Goal: Task Accomplishment & Management: Use online tool/utility

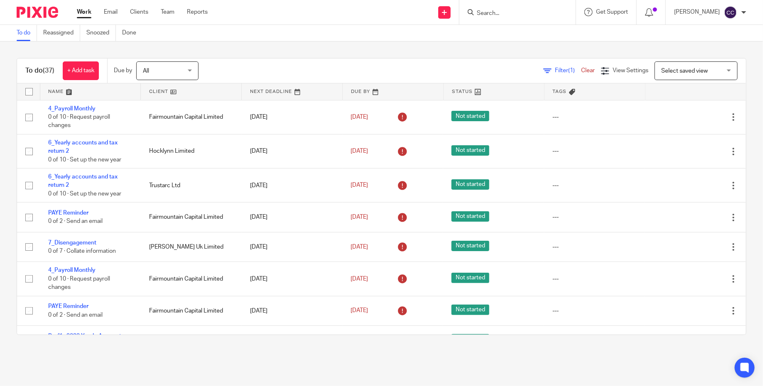
scroll to position [513, 0]
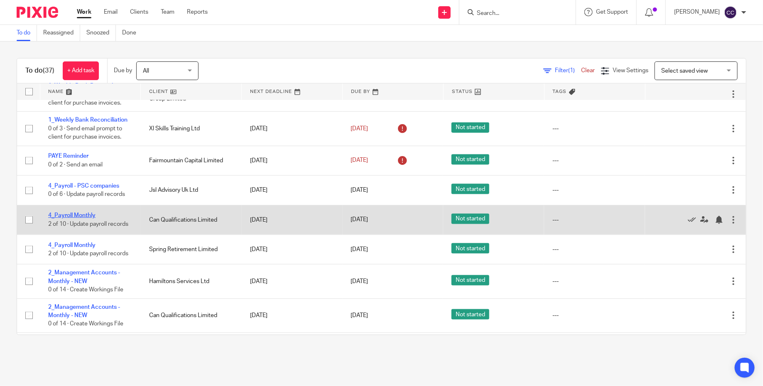
click at [89, 218] on link "4_Payroll Monthly" at bounding box center [71, 216] width 47 height 6
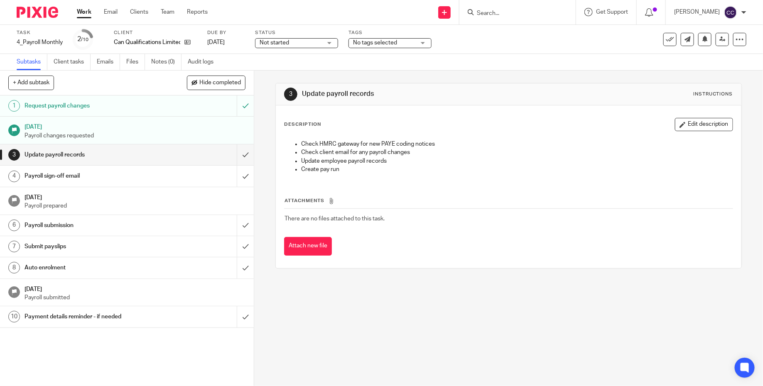
click at [123, 180] on h1 "Payroll sign-off email" at bounding box center [92, 176] width 136 height 12
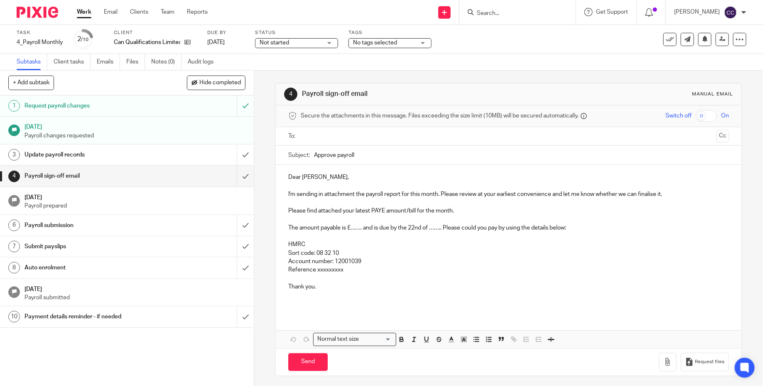
click at [401, 167] on div "Dear Sarah, I'm sending in attachment the payroll report for this month. Please…" at bounding box center [508, 239] width 465 height 149
click at [401, 177] on p "Dear Sarah," at bounding box center [508, 177] width 440 height 8
click at [373, 163] on input "Approve payroll" at bounding box center [521, 155] width 415 height 19
paste input "_Can Qualifications Limited Jul 2025"
type input "Approve payroll_Can Qualifications Limited Jul 2025"
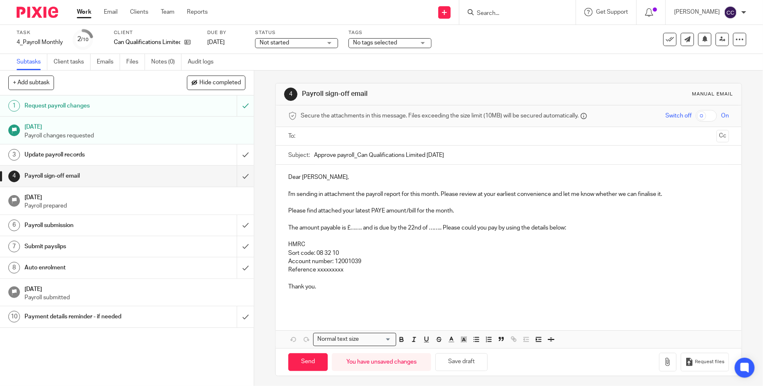
click at [362, 226] on p "The amount payable is £……. and is due by the 22nd of …….. Please could you pay …" at bounding box center [508, 228] width 440 height 8
click at [452, 227] on p "The amount payable is £832.05 and is due by the 22nd of …….. Please could you p…" at bounding box center [508, 228] width 440 height 8
drag, startPoint x: 360, startPoint y: 273, endPoint x: 316, endPoint y: 271, distance: 43.6
click at [316, 271] on p "Reference xxxxxxxxx" at bounding box center [508, 270] width 440 height 8
click at [367, 264] on p "Account number: 12001039" at bounding box center [508, 261] width 440 height 8
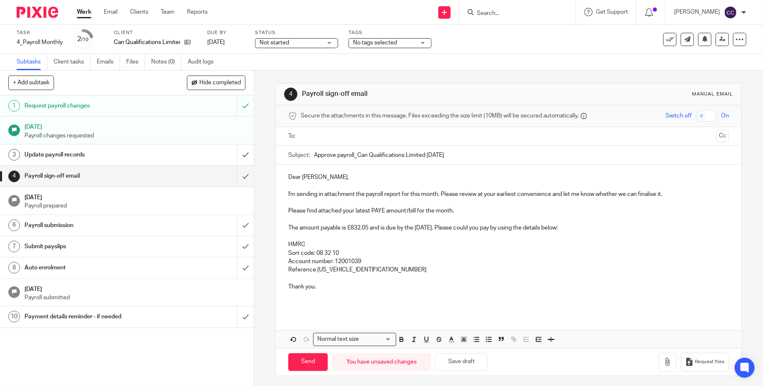
click at [369, 135] on input "text" at bounding box center [507, 137] width 409 height 10
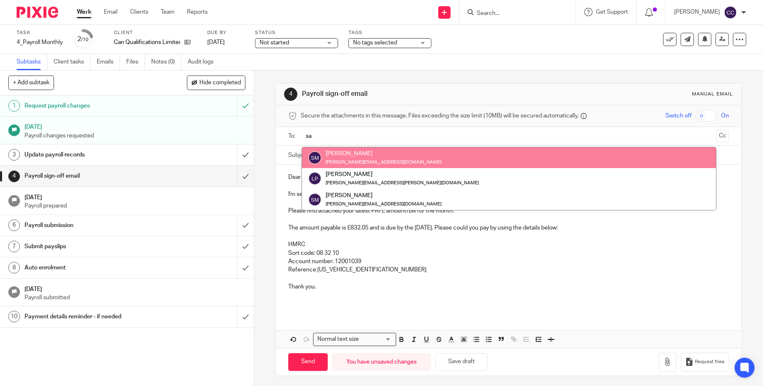
type input "sa"
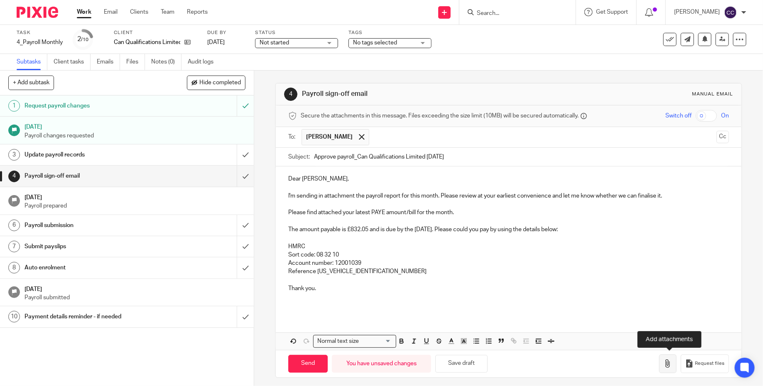
click at [675, 364] on button "button" at bounding box center [667, 364] width 17 height 19
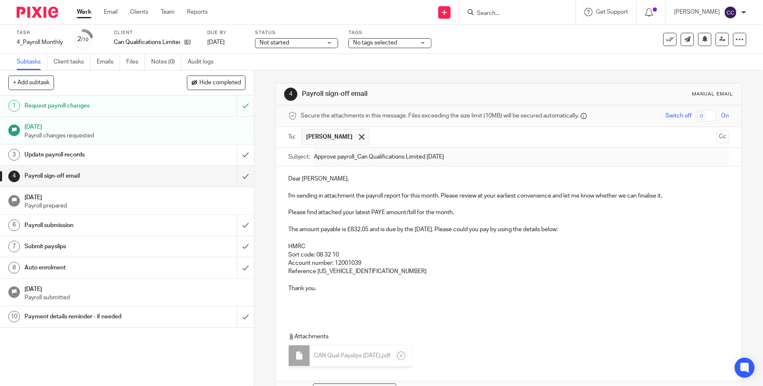
scroll to position [48, 0]
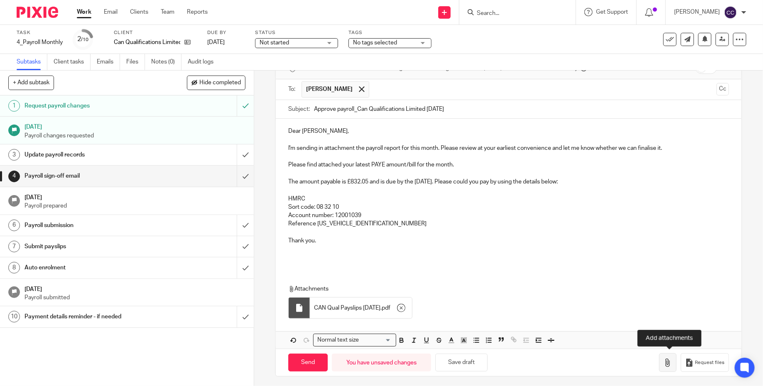
click at [664, 367] on button "button" at bounding box center [667, 362] width 17 height 19
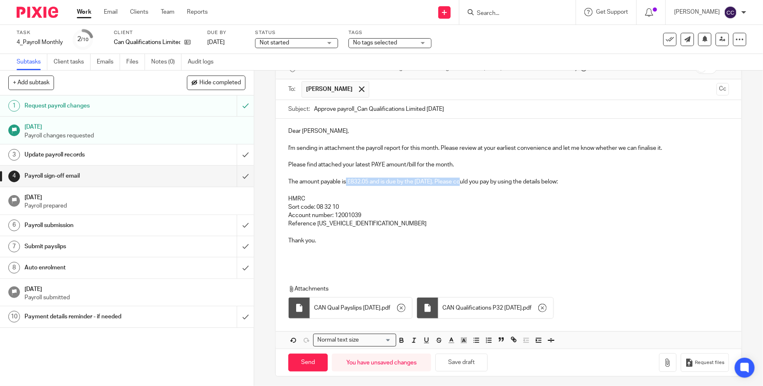
drag, startPoint x: 467, startPoint y: 181, endPoint x: 347, endPoint y: 181, distance: 120.8
click at [346, 181] on p "The amount payable is £832.05 and is due by the 22nd of September. Please could…" at bounding box center [508, 182] width 440 height 8
click at [390, 199] on p "HMRC" at bounding box center [508, 199] width 440 height 8
click at [311, 362] on input "Send" at bounding box center [307, 363] width 39 height 18
type input "Sent"
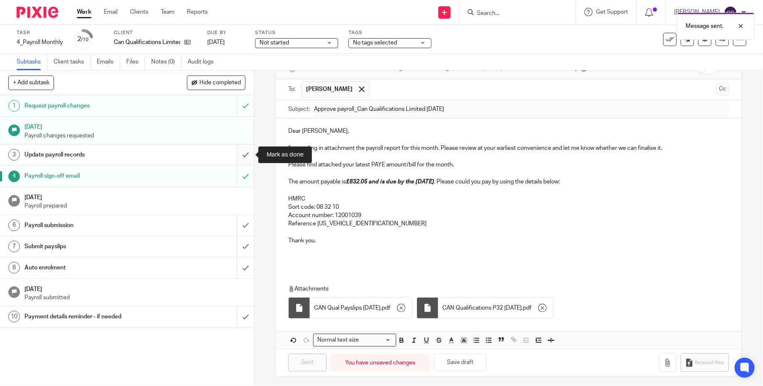
click at [245, 152] on input "submit" at bounding box center [127, 154] width 254 height 21
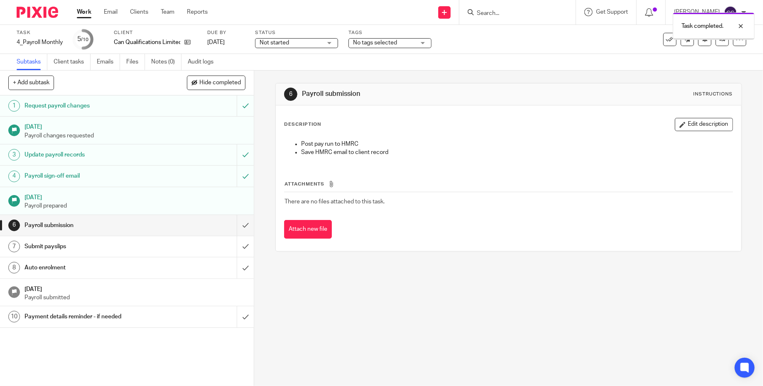
click at [43, 11] on img at bounding box center [38, 12] width 42 height 11
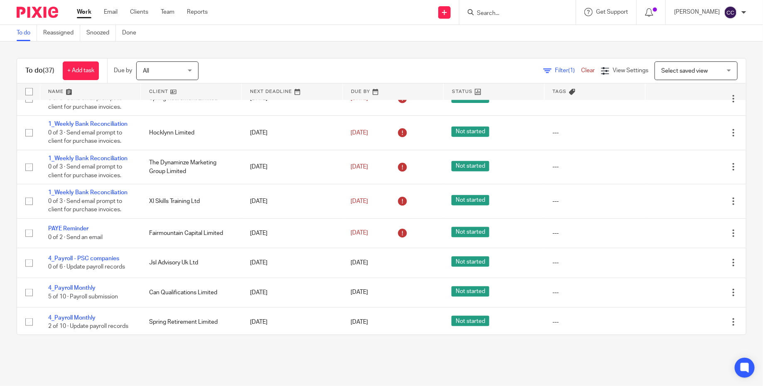
scroll to position [468, 0]
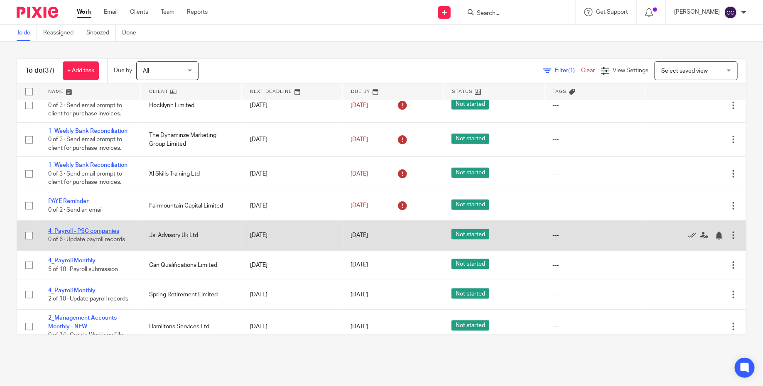
click at [107, 234] on link "4_Payroll - PSC companies" at bounding box center [83, 231] width 71 height 6
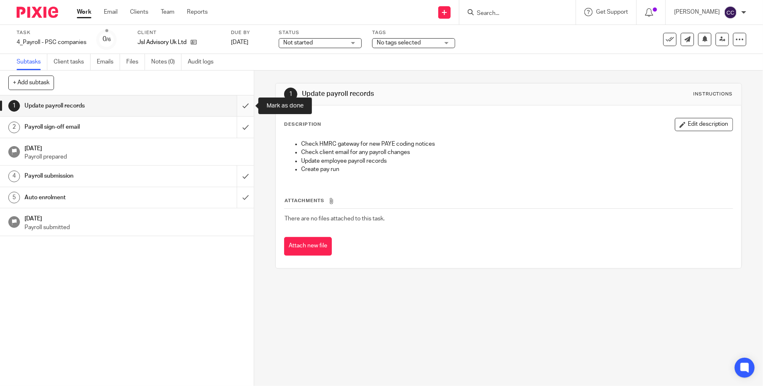
click at [245, 108] on input "submit" at bounding box center [127, 105] width 254 height 21
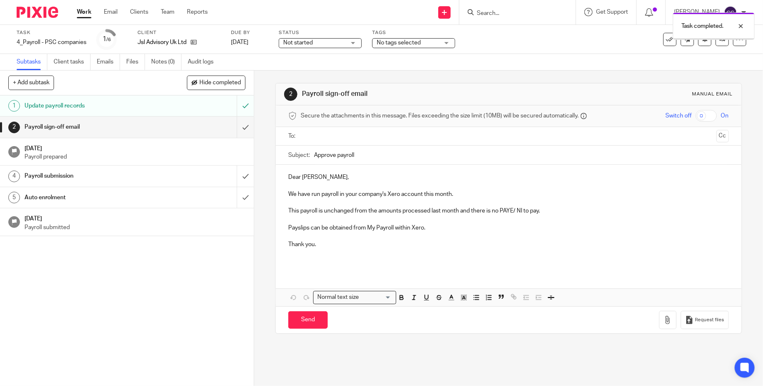
click at [201, 130] on div "Payroll sign-off email" at bounding box center [126, 127] width 204 height 12
click at [401, 157] on input "Approve payroll" at bounding box center [521, 155] width 415 height 19
paste input "_Jsl Advisory Uk Ltd July 2025"
click at [421, 156] on input "Approve payroll_Jsl Advisory Uk Ltd July 2025" at bounding box center [521, 155] width 415 height 19
type input "Approve payroll_Jsl Advisory Uk Ltd Aug 2025"
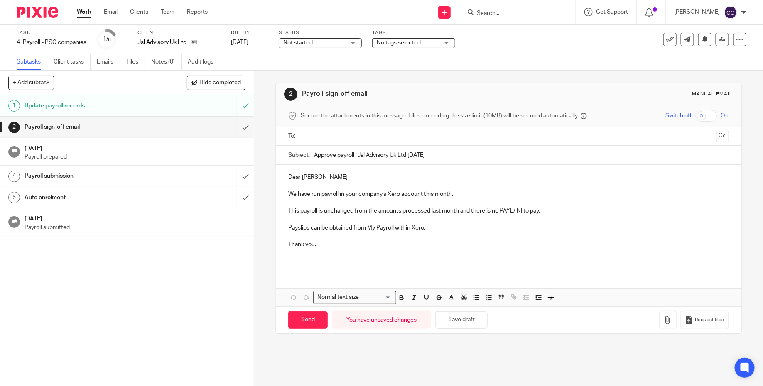
click at [484, 211] on p "This payroll is unchanged from the amounts processed last month and there is no…" at bounding box center [508, 211] width 440 height 8
click at [459, 209] on p "This payroll is unchanged from the amounts processed last month and the is no P…" at bounding box center [508, 211] width 440 height 8
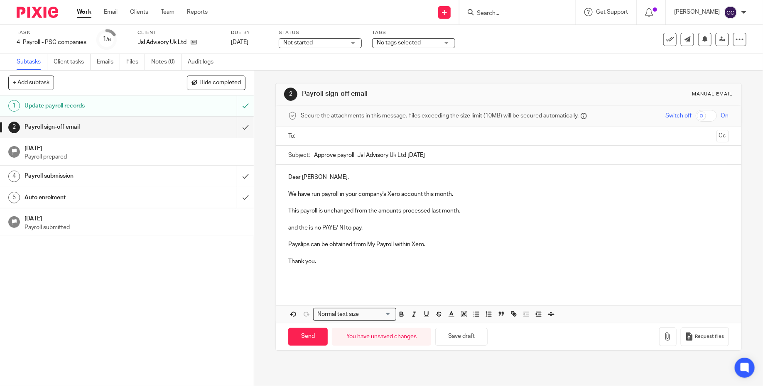
drag, startPoint x: 383, startPoint y: 227, endPoint x: 272, endPoint y: 227, distance: 110.8
click at [272, 227] on div "2 Payroll sign-off email Manual email Secure the attachments in this message. F…" at bounding box center [508, 228] width 509 height 315
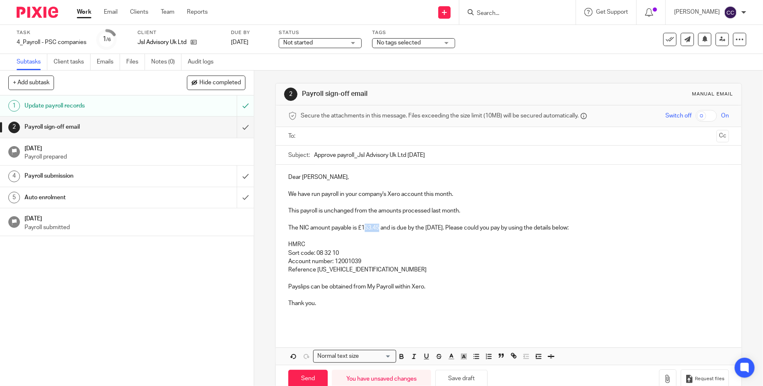
drag, startPoint x: 380, startPoint y: 228, endPoint x: 364, endPoint y: 228, distance: 16.2
click at [364, 228] on p "The NIC amount payable is £153.45 and is due by the 22nd of July. Please could …" at bounding box center [508, 228] width 440 height 8
click at [364, 230] on p "The NIC amount payable is £153.45 and is due by the 22nd of July. Please could …" at bounding box center [508, 228] width 440 height 8
click at [290, 227] on p "The NIC amount payable is £153.45 and is due by the 22nd of July. Please could …" at bounding box center [508, 228] width 440 height 8
click at [404, 228] on p "I have check the total NIC amount payable is £153.45 and is due by the 22nd of …" at bounding box center [508, 228] width 440 height 8
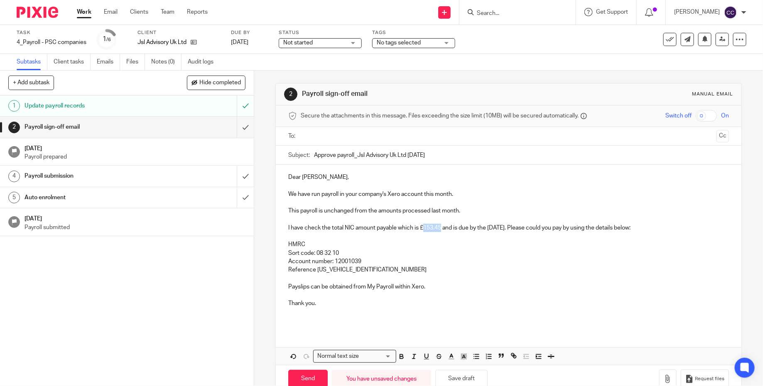
drag, startPoint x: 442, startPoint y: 227, endPoint x: 425, endPoint y: 227, distance: 17.0
click at [425, 227] on p "I have check the total NIC amount payable which is £153.45 and is due by the 22…" at bounding box center [508, 228] width 440 height 8
drag, startPoint x: 518, startPoint y: 229, endPoint x: 442, endPoint y: 230, distance: 76.0
click at [442, 230] on p "I have check the total NIC amount payable which is £85.57 and is due by the 22n…" at bounding box center [508, 228] width 440 height 8
click at [423, 243] on p "HMRC" at bounding box center [508, 244] width 440 height 8
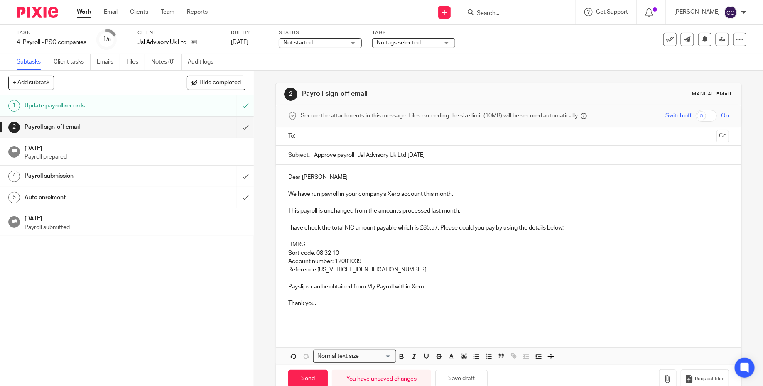
click at [394, 271] on p "Reference 475PG013338852603" at bounding box center [508, 270] width 440 height 8
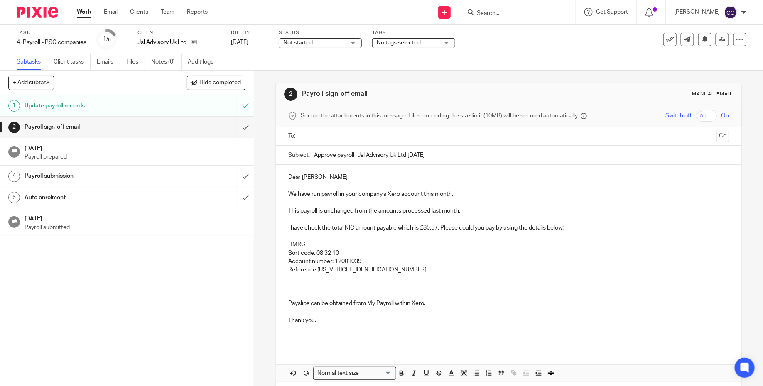
click at [608, 229] on p "I have check the total NIC amount payable which is £85.57. Please could you pay…" at bounding box center [508, 228] width 440 height 8
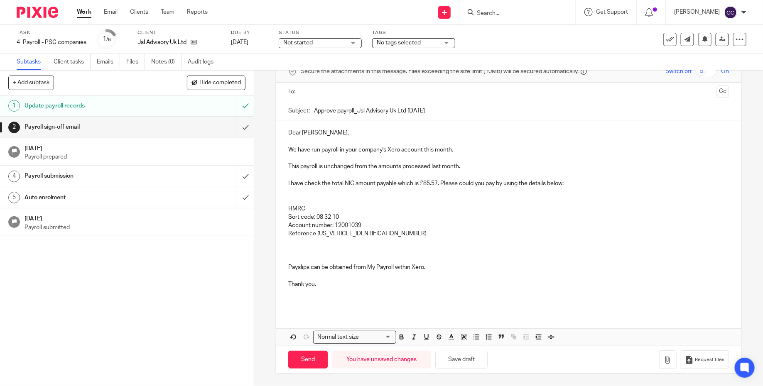
scroll to position [42, 0]
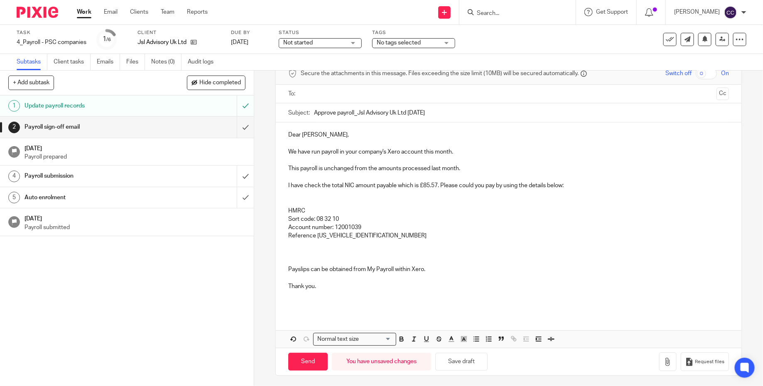
click at [288, 235] on p "Reference 475PG013338852603" at bounding box center [508, 236] width 440 height 8
click at [435, 232] on p "Reference 475PG013338852603" at bounding box center [508, 236] width 440 height 8
click at [368, 204] on p at bounding box center [508, 202] width 440 height 8
click at [439, 183] on p "I have check the total NIC amount payable which is £85.57. Please could you pay…" at bounding box center [508, 185] width 440 height 8
click at [419, 188] on p "I have check the total NIC amount payable which is £85.57. Please could you pay…" at bounding box center [508, 185] width 440 height 8
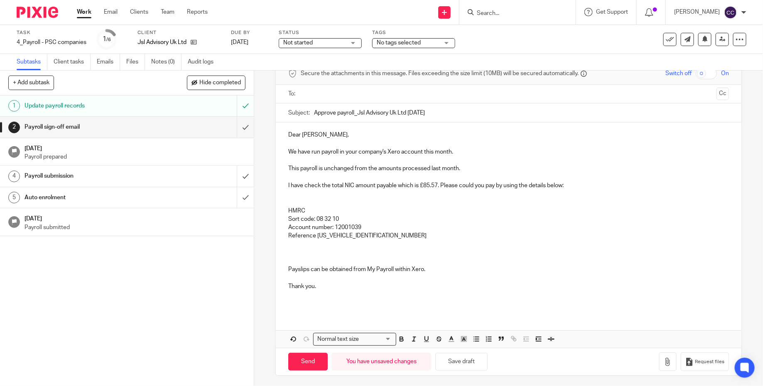
click at [410, 212] on p "HMRC" at bounding box center [508, 211] width 440 height 8
click at [396, 181] on p "I have check the total NIC amount payable which is £85.57. Please could you pay…" at bounding box center [508, 185] width 440 height 8
click at [428, 192] on p at bounding box center [508, 194] width 440 height 8
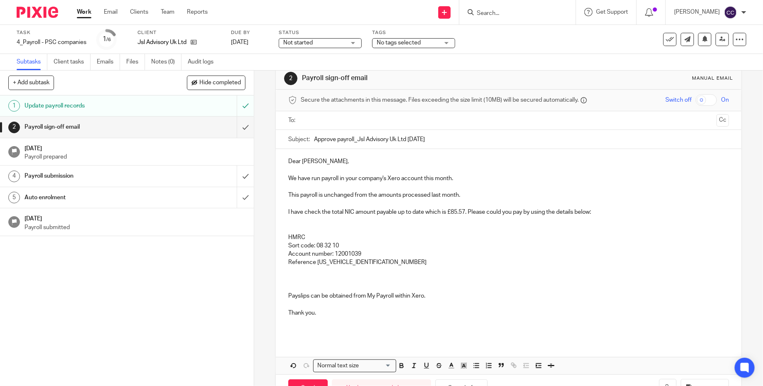
scroll to position [10, 0]
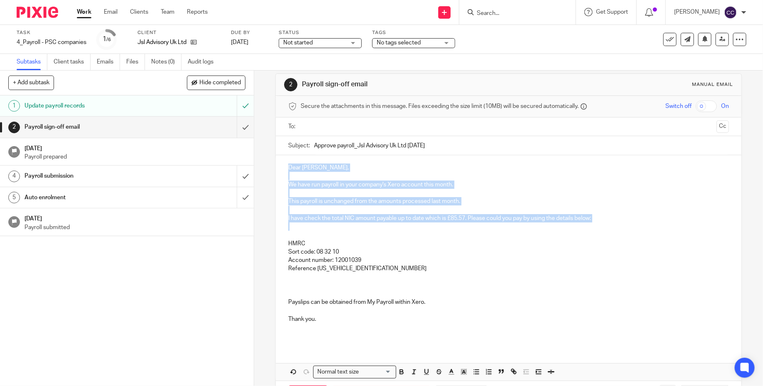
drag, startPoint x: 313, startPoint y: 224, endPoint x: 275, endPoint y: 160, distance: 74.0
click at [275, 160] on div "2 Payroll sign-off email Manual email Secure the attachments in this message. F…" at bounding box center [508, 241] width 466 height 360
copy div "Dear Heathcliffe, We have run payroll in your company's Xero account this month…"
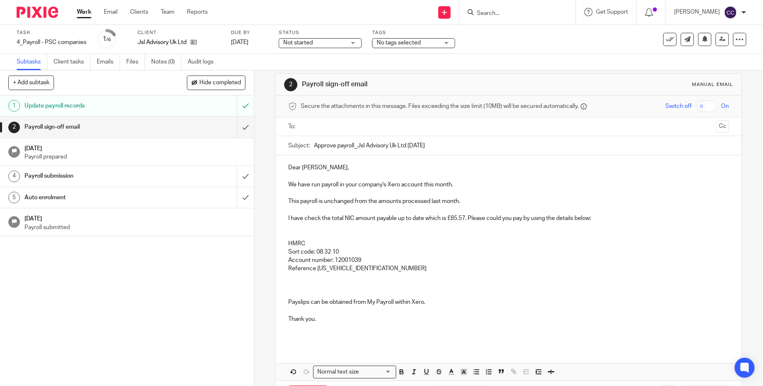
click at [395, 274] on p at bounding box center [508, 277] width 440 height 8
drag, startPoint x: 393, startPoint y: 269, endPoint x: 279, endPoint y: 241, distance: 116.6
click at [279, 241] on div "Dear Heathcliffe, We have run payroll in your company's Xero account this month…" at bounding box center [508, 250] width 465 height 191
copy div "HMRC Sort code: 08 32 10 Account number: 12001039 Reference 475PG013338852605"
click at [287, 217] on div "Dear Heathcliffe, We have run payroll in your company's Xero account this month…" at bounding box center [508, 250] width 465 height 191
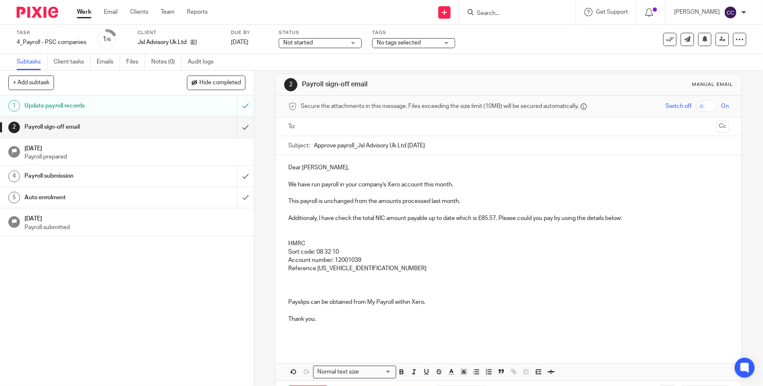
click at [352, 220] on p "Additionaly, I have check the total NIC amount payable up to date which is £85.…" at bounding box center [508, 218] width 440 height 8
click at [336, 218] on p "Additionaly, I have check with HMRC the total NIC amount payable up to date whi…" at bounding box center [508, 218] width 440 height 8
drag, startPoint x: 460, startPoint y: 219, endPoint x: 455, endPoint y: 219, distance: 4.6
click at [455, 219] on p "Additionaly, I've check with HMRC the total NIC amount payable up to date which…" at bounding box center [508, 218] width 440 height 8
click at [460, 219] on p "Additionaly, I've check with HMRC the total NIC amount due to date which is £85…" at bounding box center [508, 218] width 440 height 8
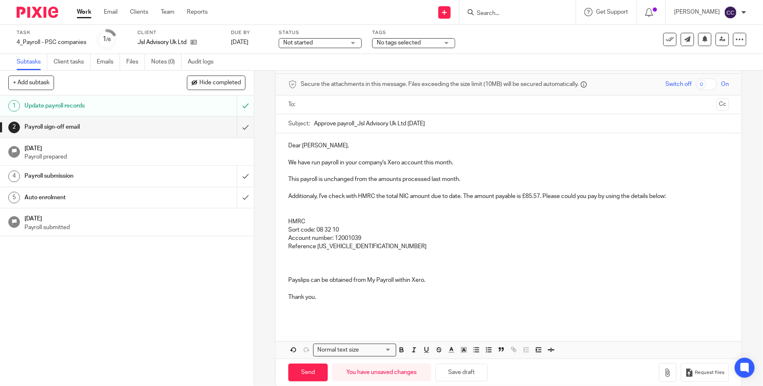
scroll to position [32, 0]
click at [400, 260] on p at bounding box center [508, 263] width 440 height 8
drag, startPoint x: 435, startPoint y: 279, endPoint x: 287, endPoint y: 279, distance: 147.4
click at [287, 279] on div "Dear Heathcliffe, We have run payroll in your company's Xero account this month…" at bounding box center [508, 228] width 465 height 191
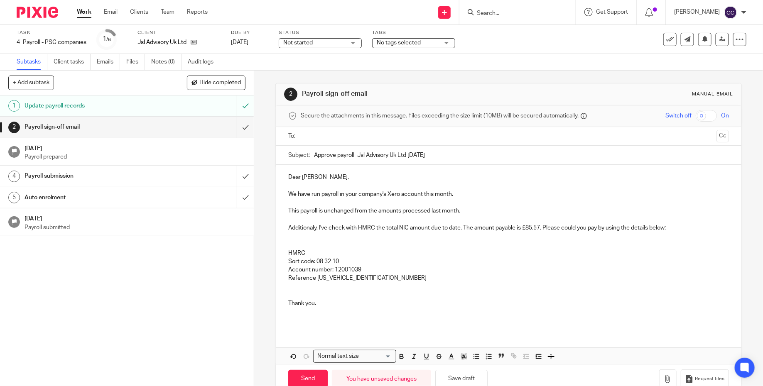
click at [288, 250] on p "HMRC" at bounding box center [508, 253] width 440 height 8
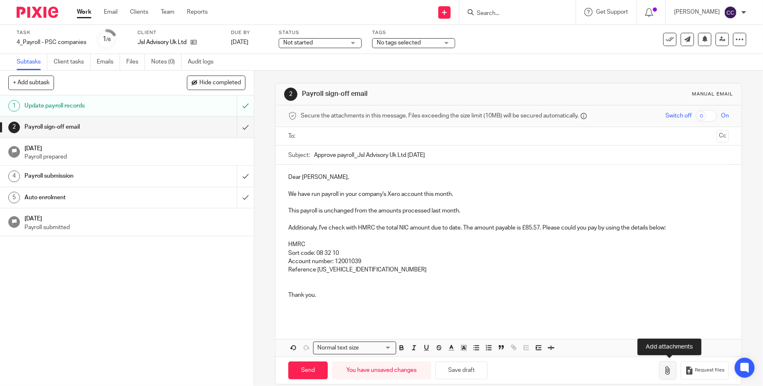
click at [668, 367] on icon "button" at bounding box center [667, 371] width 8 height 8
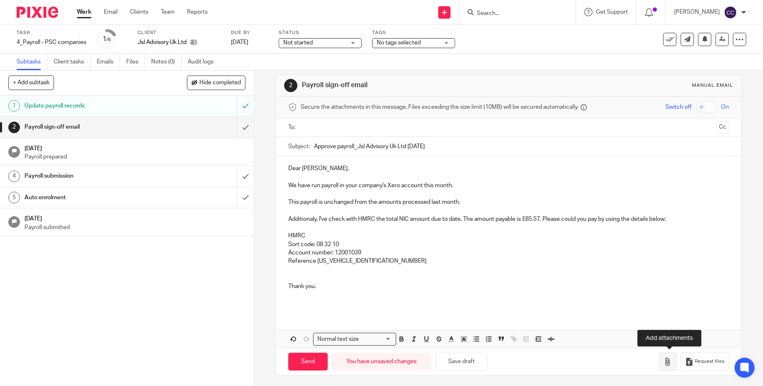
click at [671, 360] on icon "button" at bounding box center [667, 362] width 8 height 8
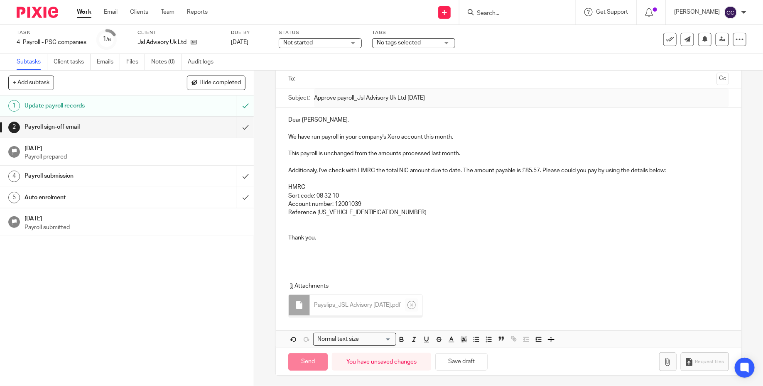
scroll to position [55, 0]
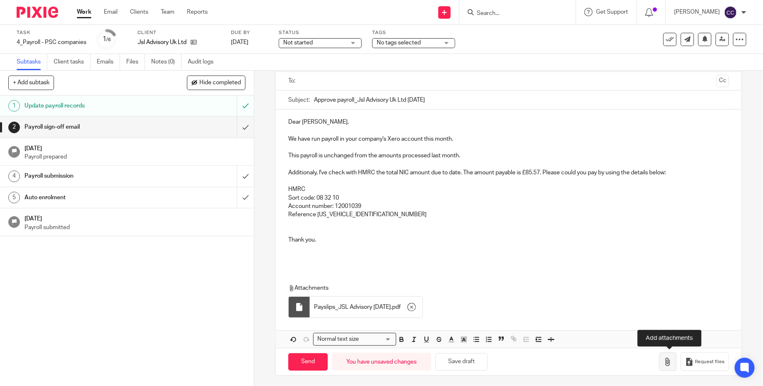
click at [668, 361] on icon "button" at bounding box center [667, 362] width 8 height 8
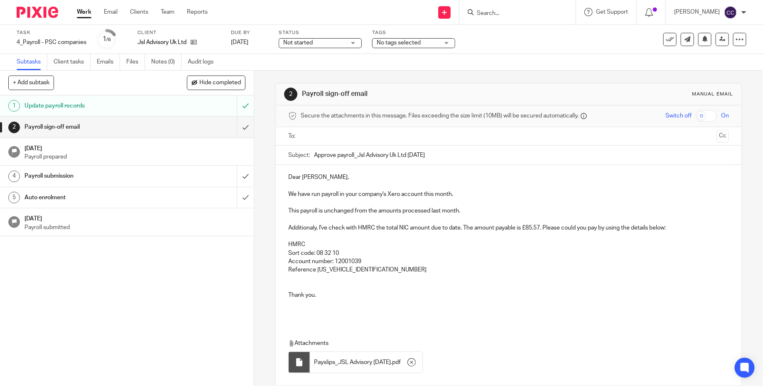
click at [434, 135] on input "text" at bounding box center [507, 137] width 409 height 10
type input "heat"
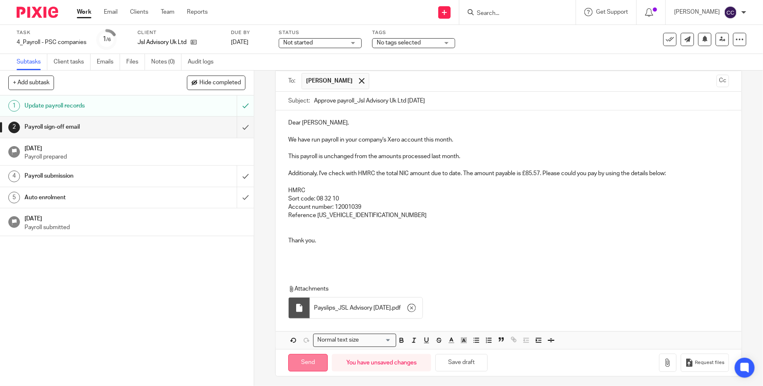
click at [306, 367] on input "Send" at bounding box center [307, 363] width 39 height 18
type input "Sent"
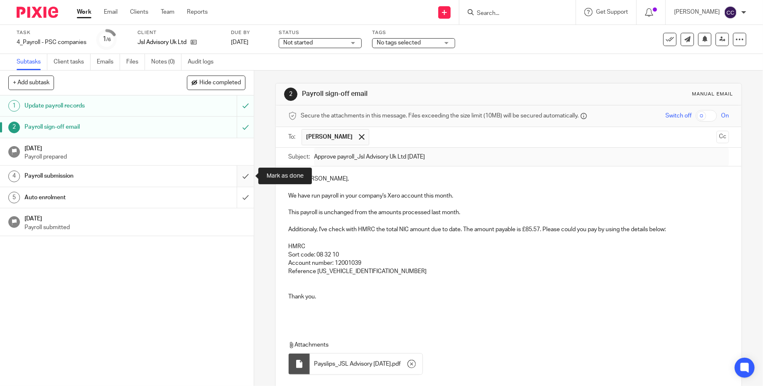
click at [243, 175] on input "submit" at bounding box center [127, 176] width 254 height 21
click at [244, 196] on input "submit" at bounding box center [127, 197] width 254 height 21
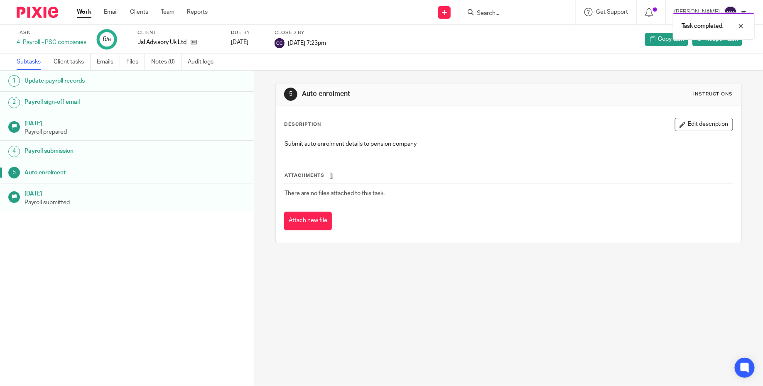
click at [53, 16] on img at bounding box center [38, 12] width 42 height 11
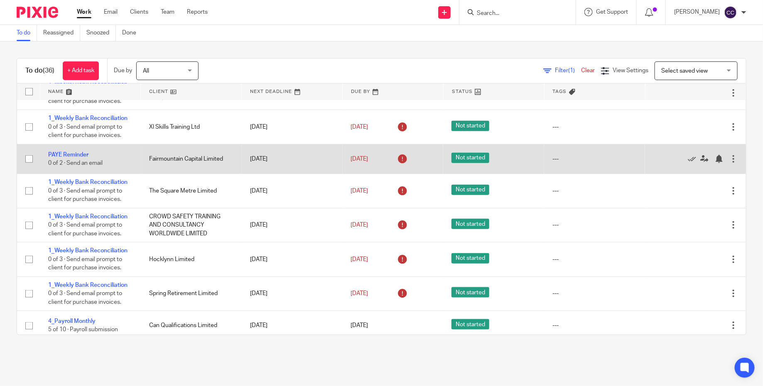
scroll to position [382, 0]
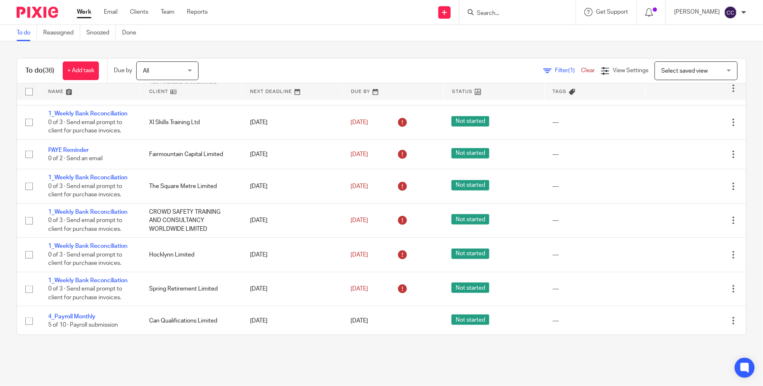
click at [54, 7] on img at bounding box center [38, 12] width 42 height 11
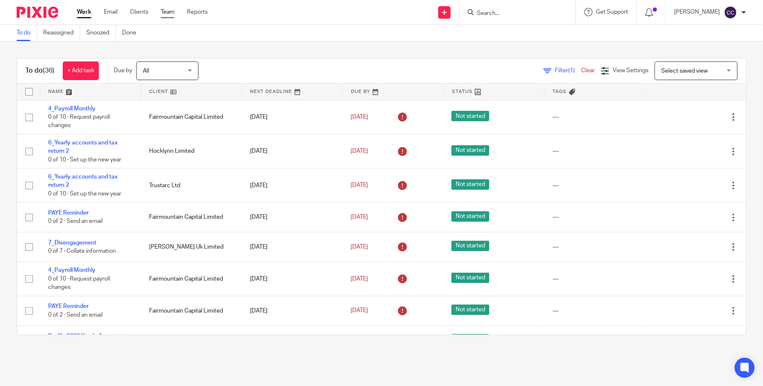
click at [164, 11] on link "Team" at bounding box center [168, 12] width 14 height 8
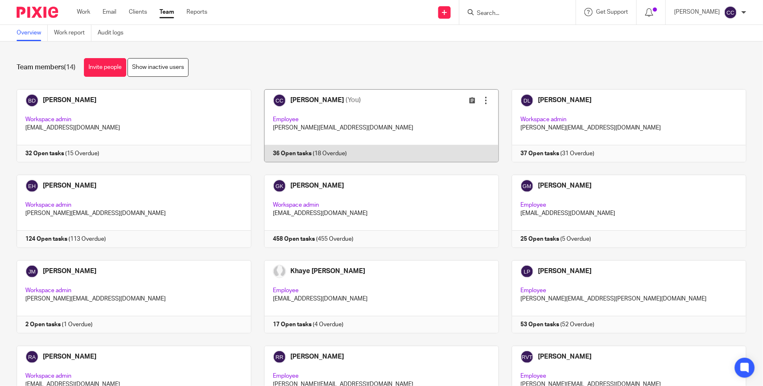
click at [357, 105] on link at bounding box center [374, 125] width 247 height 73
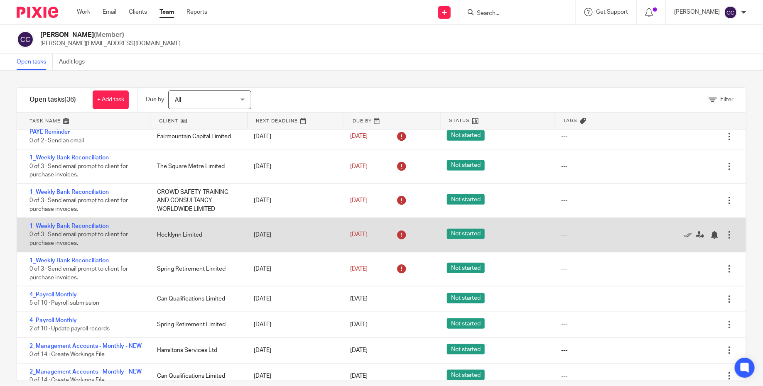
scroll to position [389, 0]
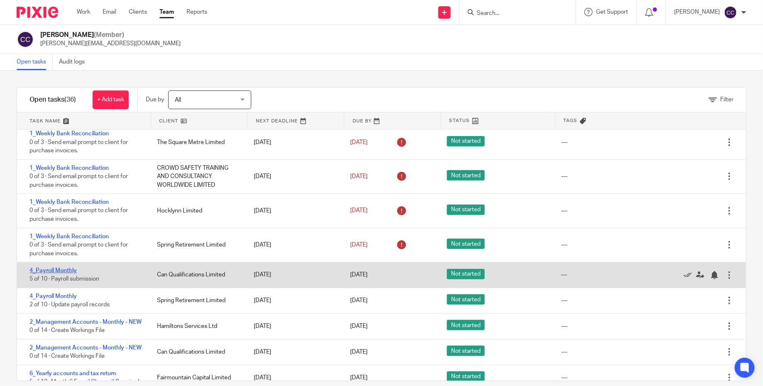
click at [64, 274] on link "4_Payroll Monthly" at bounding box center [52, 271] width 47 height 6
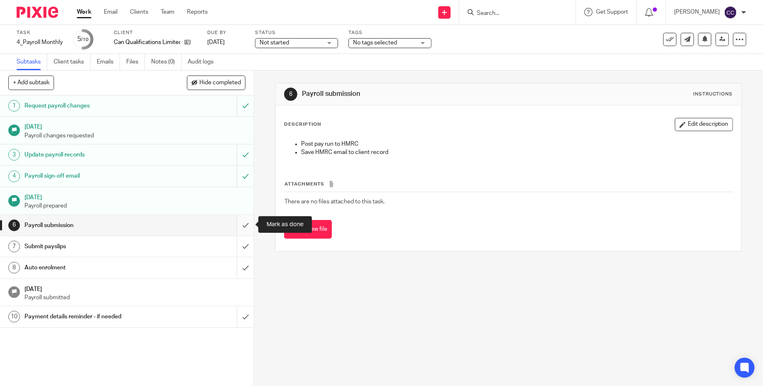
click at [243, 223] on input "submit" at bounding box center [127, 225] width 254 height 21
click at [245, 241] on input "submit" at bounding box center [127, 246] width 254 height 21
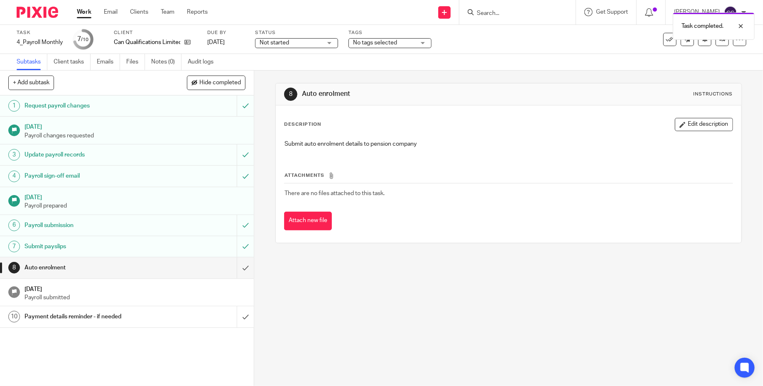
click at [59, 19] on div at bounding box center [34, 12] width 68 height 24
click at [54, 15] on img at bounding box center [38, 12] width 42 height 11
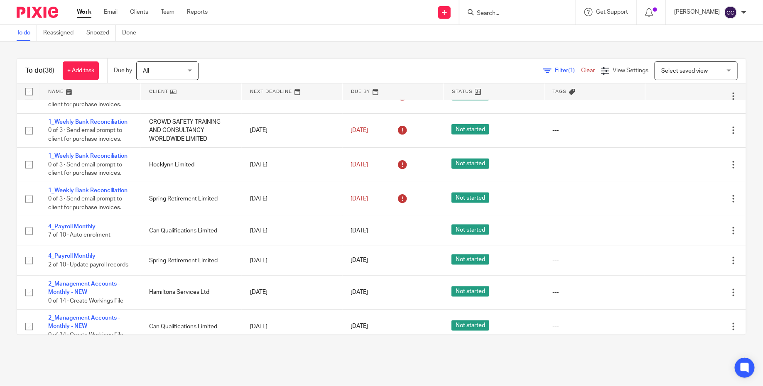
scroll to position [479, 0]
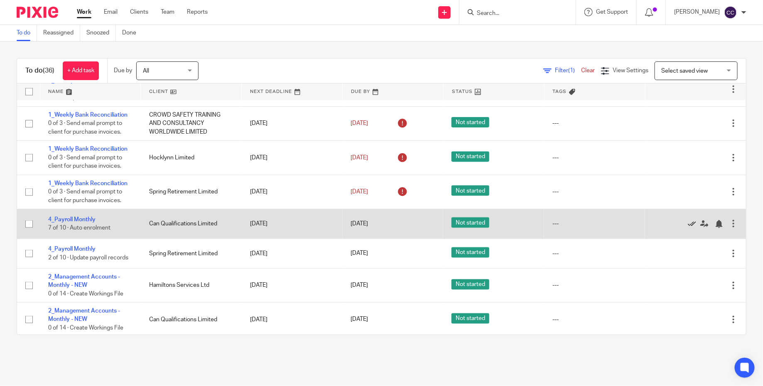
click at [690, 228] on icon at bounding box center [691, 224] width 8 height 8
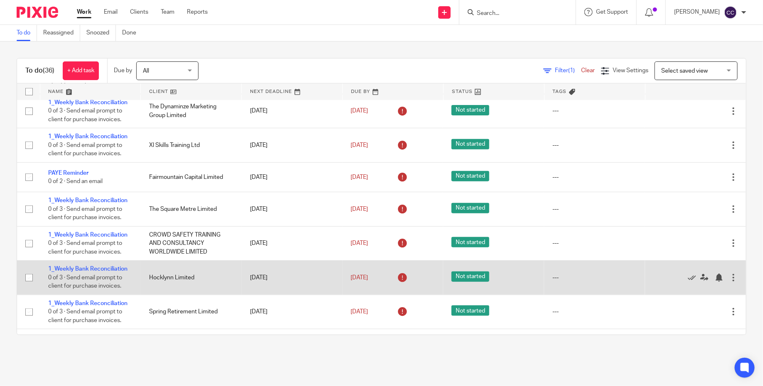
scroll to position [358, 0]
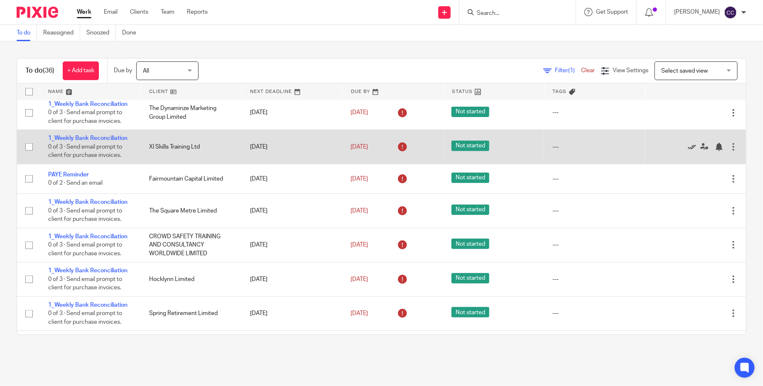
click at [693, 149] on icon at bounding box center [691, 147] width 8 height 8
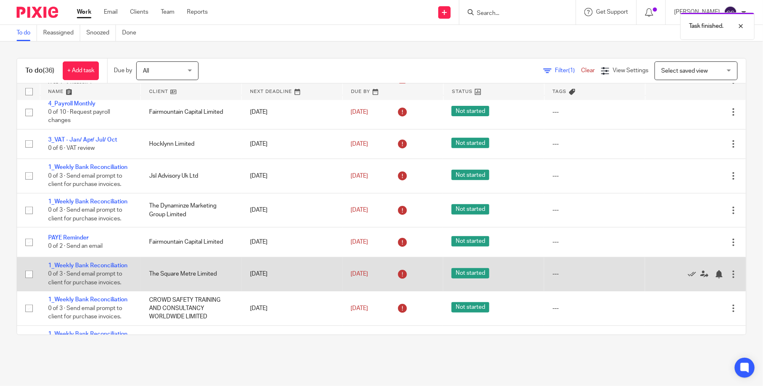
scroll to position [236, 0]
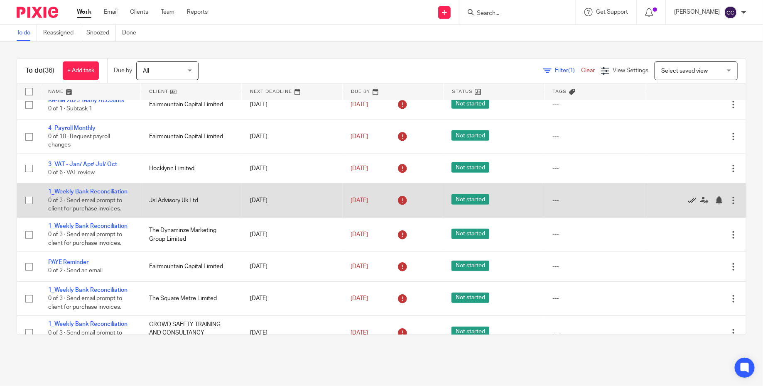
click at [691, 203] on icon at bounding box center [691, 200] width 8 height 8
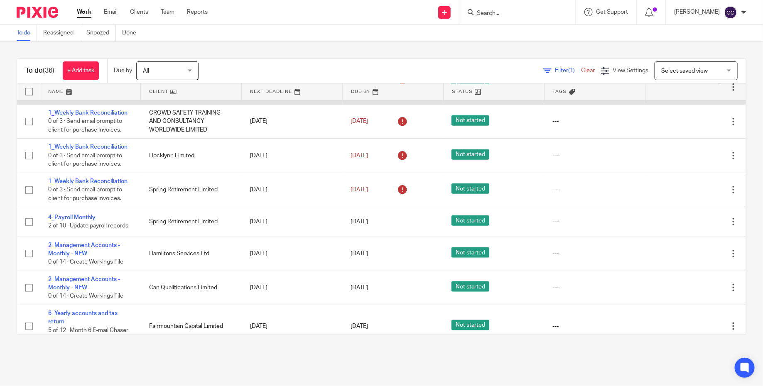
scroll to position [417, 0]
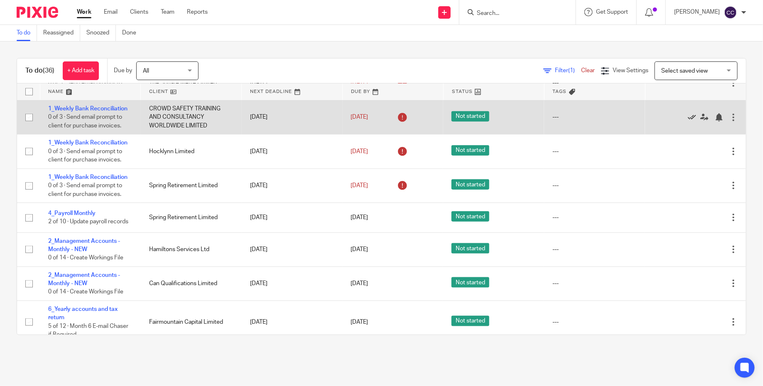
click at [690, 122] on icon at bounding box center [691, 117] width 8 height 8
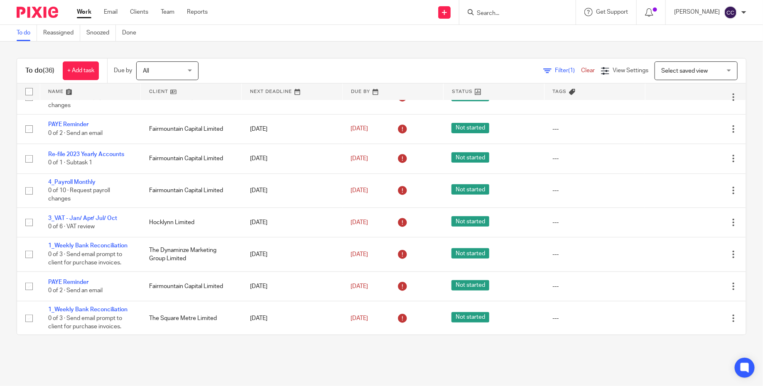
scroll to position [183, 0]
